Goal: Information Seeking & Learning: Find contact information

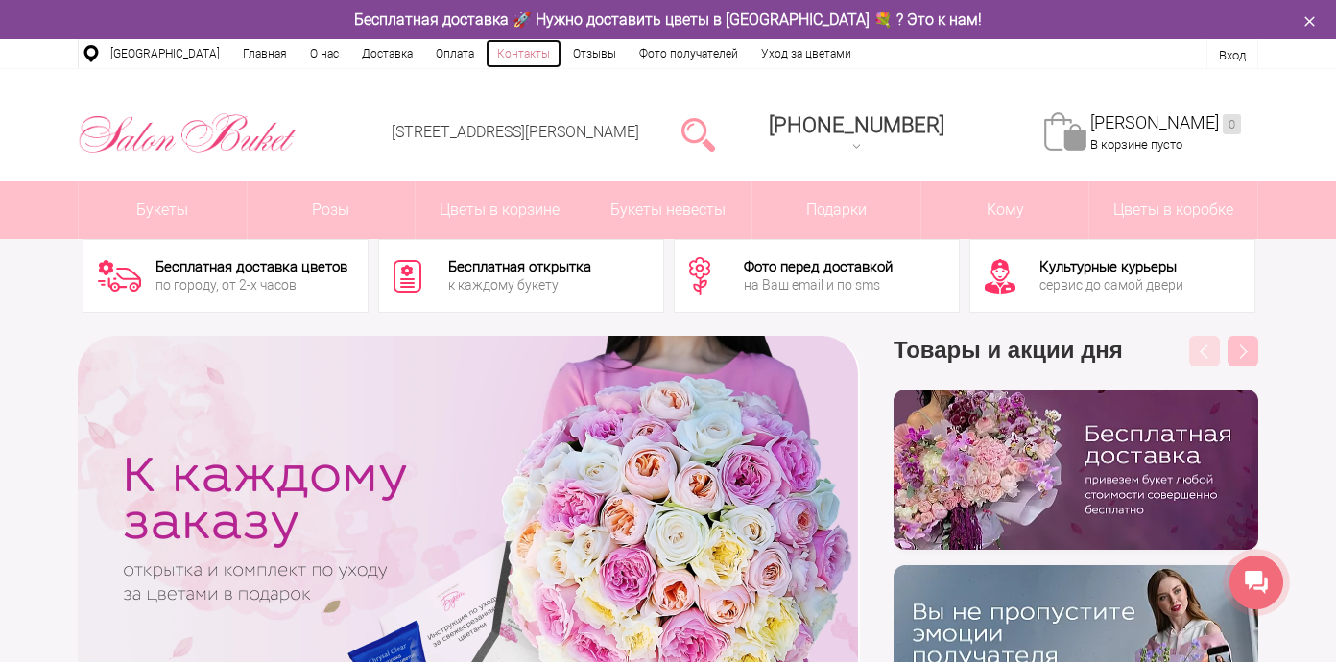
click at [517, 56] on link "Контакты" at bounding box center [524, 53] width 76 height 29
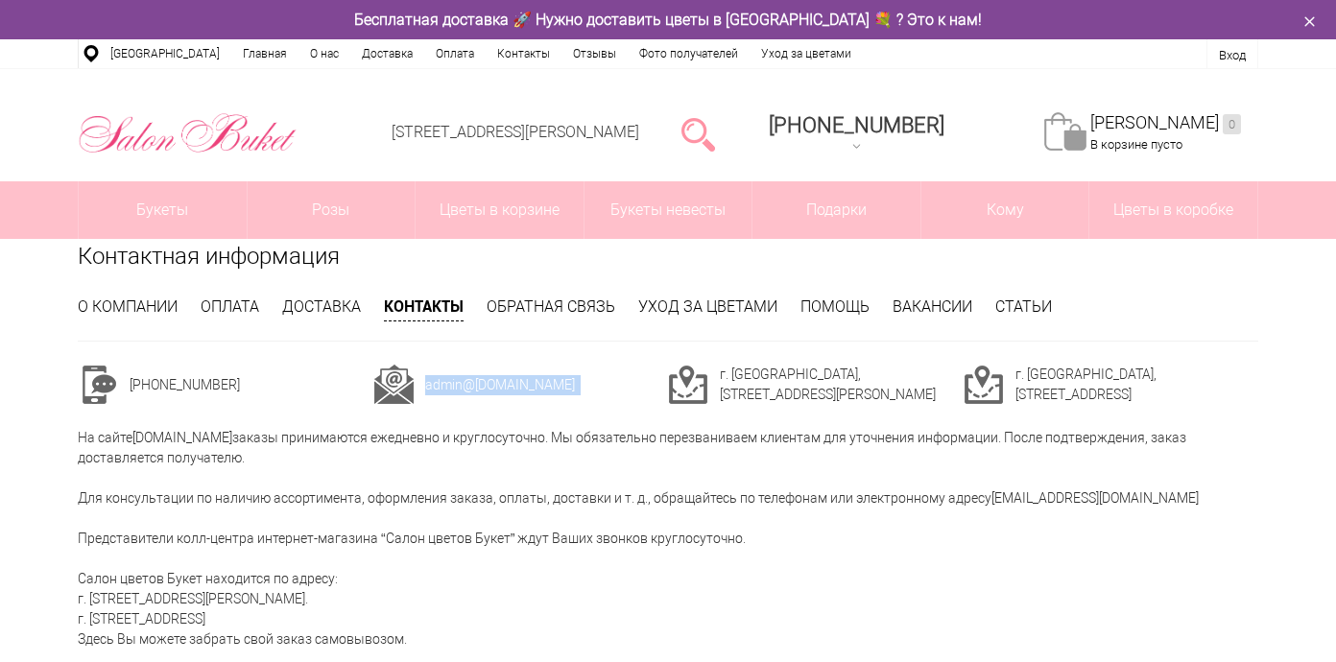
drag, startPoint x: 555, startPoint y: 386, endPoint x: 422, endPoint y: 383, distance: 132.5
click at [422, 383] on tr "admin @[DOMAIN_NAME]" at bounding box center [521, 385] width 296 height 40
copy tr "admin @[DOMAIN_NAME]"
